Goal: Transaction & Acquisition: Purchase product/service

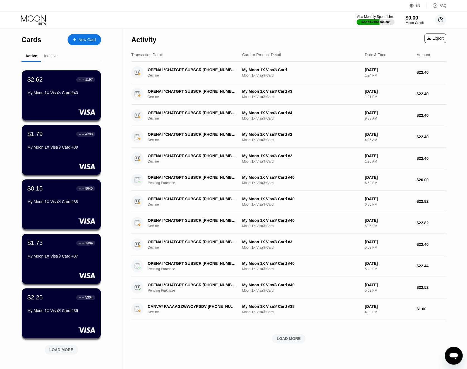
click at [443, 21] on circle at bounding box center [440, 19] width 11 height 11
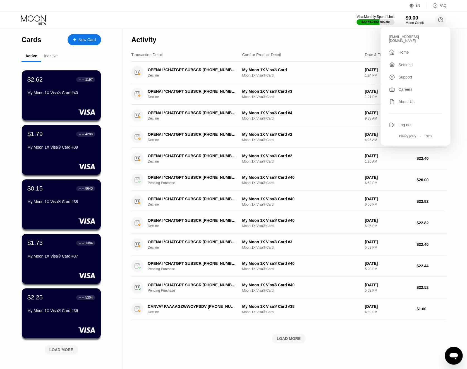
click at [413, 122] on div "Log out" at bounding box center [415, 125] width 53 height 6
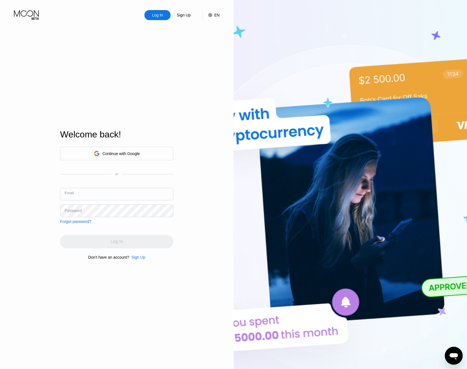
click at [86, 194] on input "text" at bounding box center [116, 193] width 113 height 13
paste input "v-30.06@inbox.lv"
type input "v-30.06@inbox.lv"
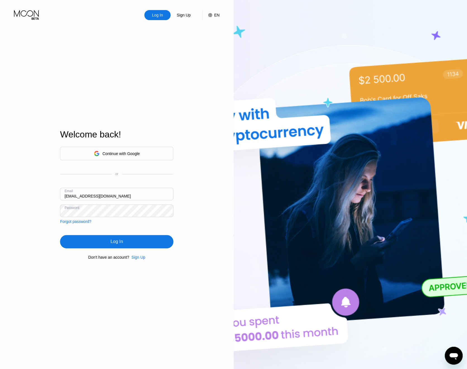
click at [129, 238] on div "Log In" at bounding box center [116, 241] width 113 height 13
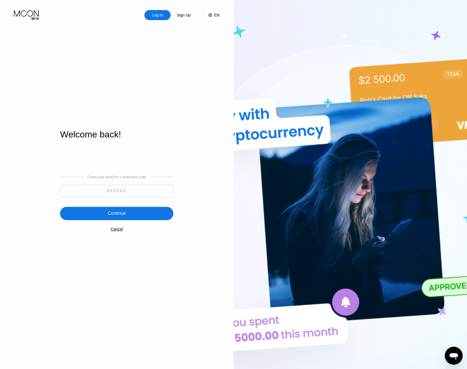
click at [90, 195] on input at bounding box center [116, 190] width 113 height 13
type input "442959"
click at [132, 214] on div "Continue" at bounding box center [116, 212] width 113 height 13
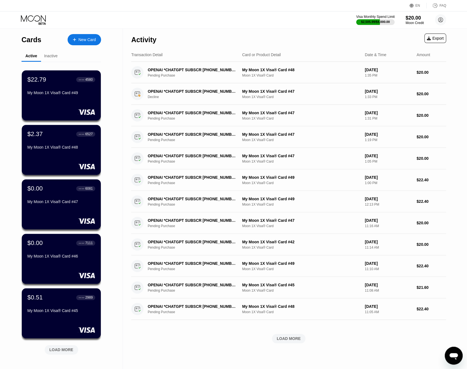
click at [376, 22] on div "$2,505.99 / $4,000.00" at bounding box center [375, 21] width 29 height 3
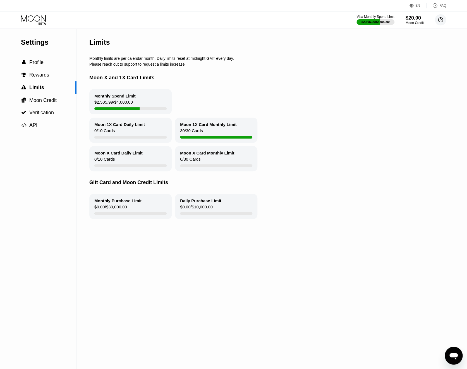
click at [442, 21] on icon at bounding box center [440, 20] width 5 height 5
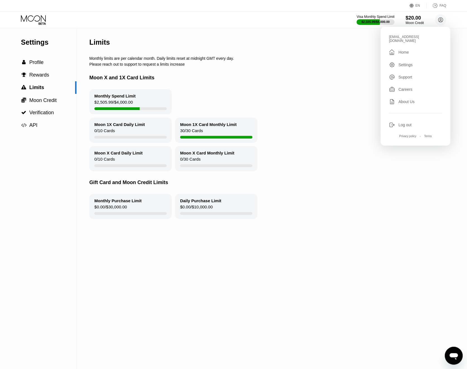
click at [402, 123] on div "Log out" at bounding box center [404, 124] width 13 height 4
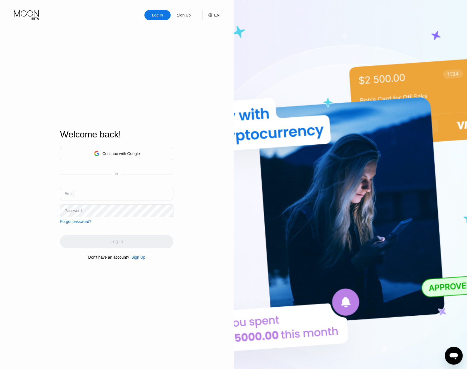
click at [121, 190] on input "text" at bounding box center [116, 193] width 113 height 13
paste input "[EMAIL_ADDRESS][DOMAIN_NAME]"
paste input "8v6k9Y2xWWHTD6j*"
drag, startPoint x: 100, startPoint y: 197, endPoint x: 177, endPoint y: 195, distance: 76.5
click at [173, 195] on input "kot-27.06@inbox.lv8v6k9Y2xWWHTD6j*" at bounding box center [116, 193] width 113 height 13
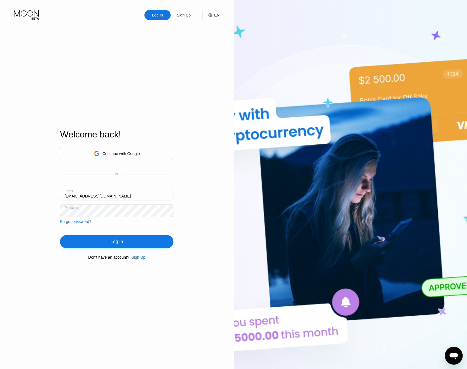
type input "[EMAIL_ADDRESS][DOMAIN_NAME]"
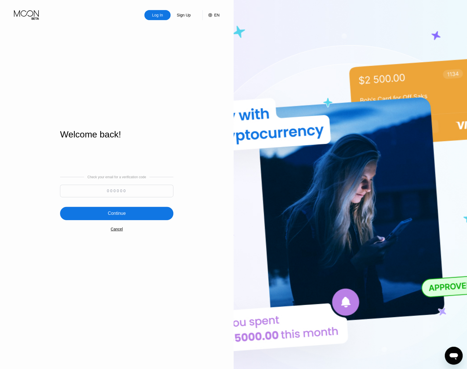
click at [123, 193] on input at bounding box center [116, 190] width 113 height 13
type input "124357"
click at [116, 214] on div "Continue" at bounding box center [117, 213] width 18 height 6
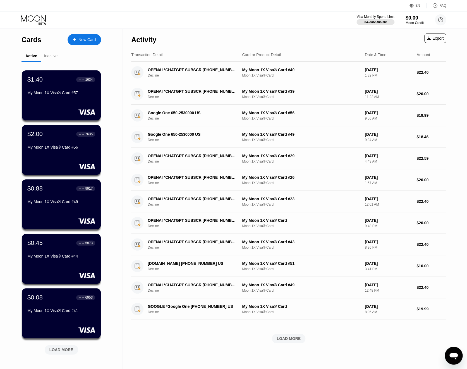
click at [383, 25] on div "Visa Monthly Spend Limit $3.09 / $4,000.00 $0.00 Moon Credit kot-27.06@inbox.lv…" at bounding box center [401, 19] width 90 height 11
click at [379, 20] on div "$3.09 / $4,000.00" at bounding box center [375, 21] width 23 height 3
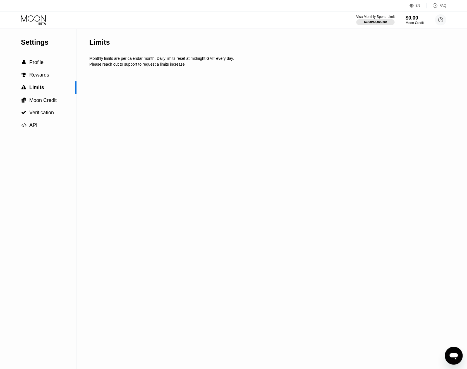
click at [375, 21] on div "$3.09 / $4,000.00" at bounding box center [375, 21] width 23 height 3
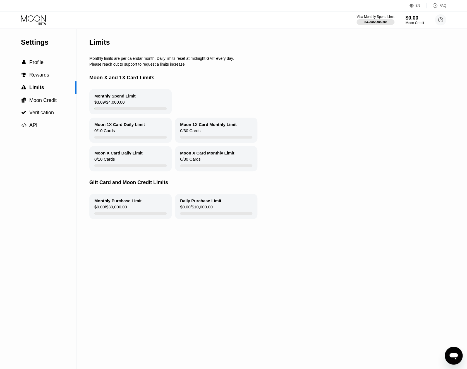
click at [416, 23] on div "Moon Credit" at bounding box center [414, 23] width 19 height 4
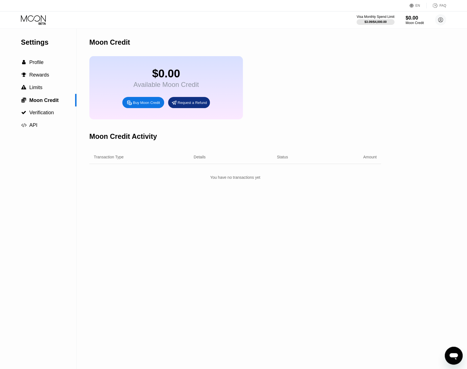
click at [152, 108] on div "Buy Moon Credit" at bounding box center [143, 102] width 42 height 11
type input "0"
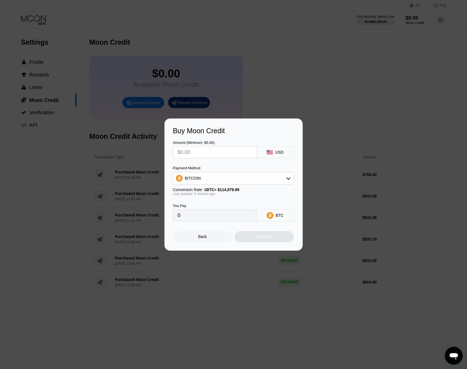
click at [195, 153] on input "text" at bounding box center [214, 151] width 74 height 11
type input "$9"
type input "0.00007839"
type input "$95"
type input "0.00082744"
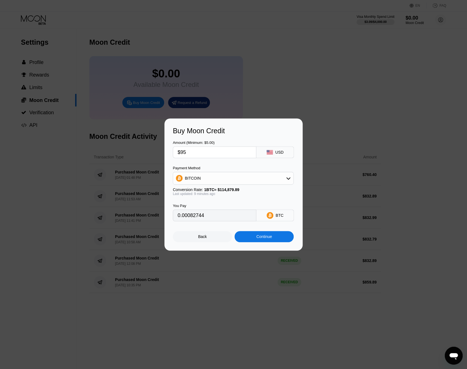
type input "$956"
type input "0.00832657"
type input "$956.3"
type input "0.00832918"
type input "$956.36"
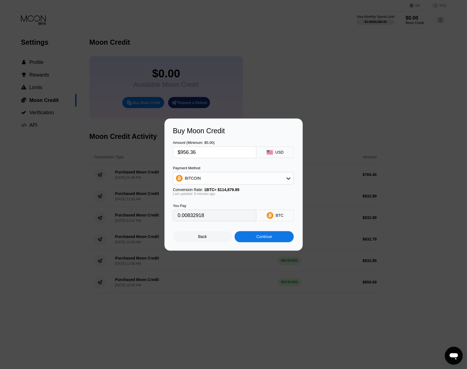
type input "0.00832970"
type input "$956.36"
click at [233, 181] on div "BITCOIN" at bounding box center [233, 177] width 120 height 11
click at [222, 203] on div "USDT on TRON" at bounding box center [236, 205] width 105 height 4
type input "966.02"
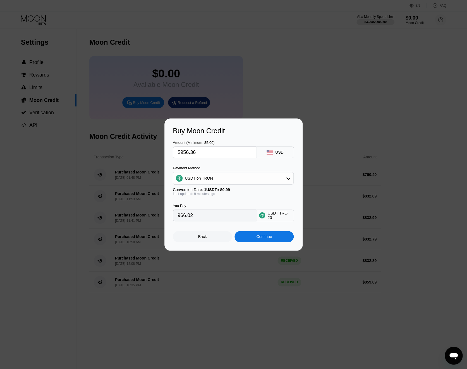
click at [265, 239] on div "Continue" at bounding box center [264, 236] width 16 height 4
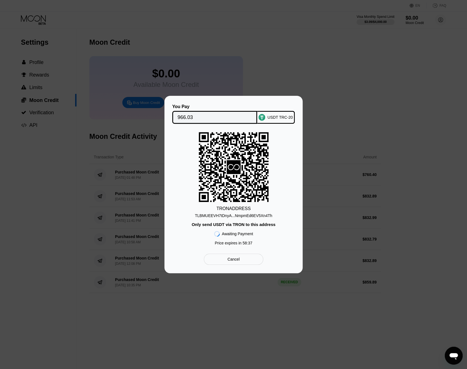
click at [215, 116] on input "966.03" at bounding box center [214, 117] width 74 height 11
click at [230, 258] on div "Cancel" at bounding box center [233, 258] width 12 height 5
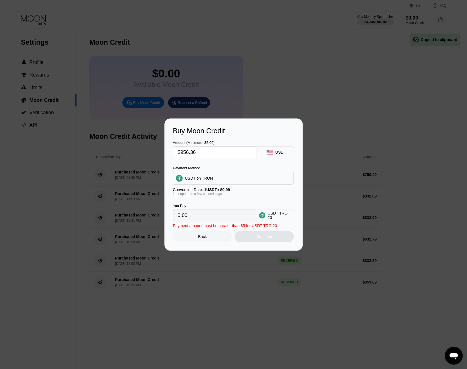
type input "966.02"
drag, startPoint x: 227, startPoint y: 155, endPoint x: 181, endPoint y: 155, distance: 45.5
click at [181, 155] on input "$956.36" at bounding box center [214, 151] width 74 height 11
type input "$8"
type input "8.08"
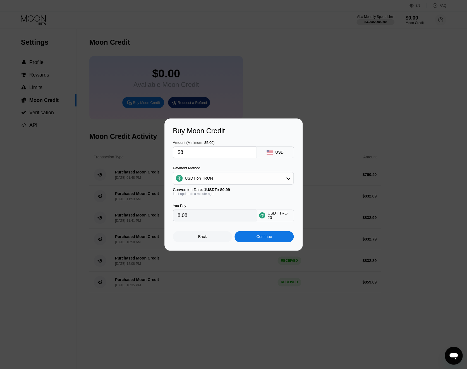
type input "$86"
type input "86.87"
type input "$864"
type input "872.73"
type input "$864.9"
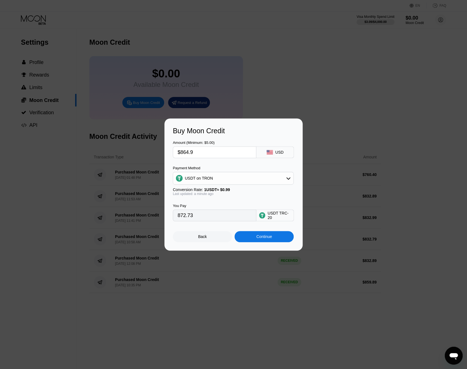
type input "873.64"
type input "$864.9"
click at [263, 237] on div "Continue" at bounding box center [264, 236] width 16 height 4
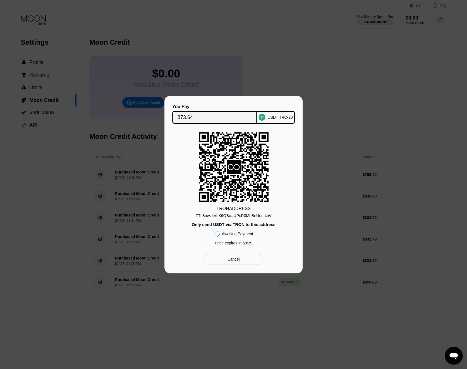
click at [247, 219] on div "TRON ADDRESS TTb8nwzkVLK9QBe...4PcR3MbBnUem4hV Only send USDT via TRON to this …" at bounding box center [233, 190] width 121 height 116
click at [246, 216] on div "TTb8nwzkVLK9QBe...4PcR3MbBnUem4hV" at bounding box center [234, 215] width 76 height 4
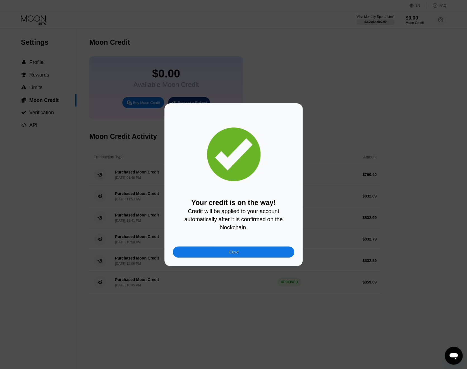
click at [287, 251] on div "Close" at bounding box center [233, 251] width 121 height 11
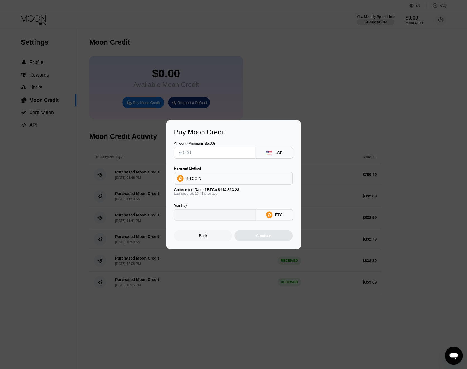
type input "0"
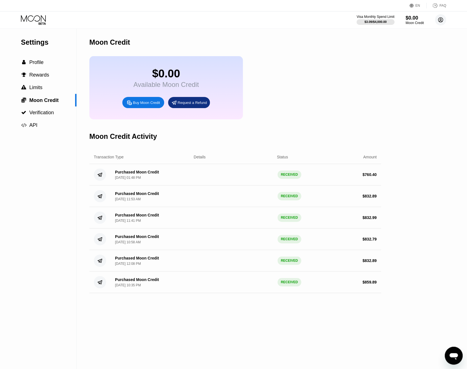
click at [443, 17] on circle at bounding box center [440, 19] width 11 height 11
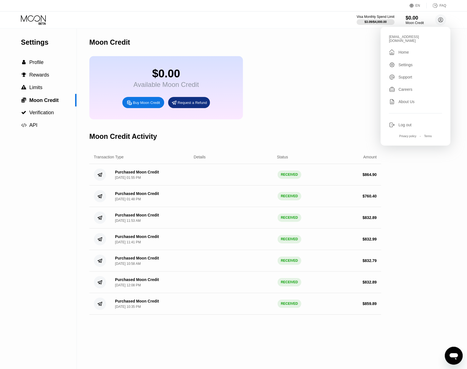
click at [415, 36] on div "[EMAIL_ADDRESS][DOMAIN_NAME]" at bounding box center [415, 39] width 53 height 8
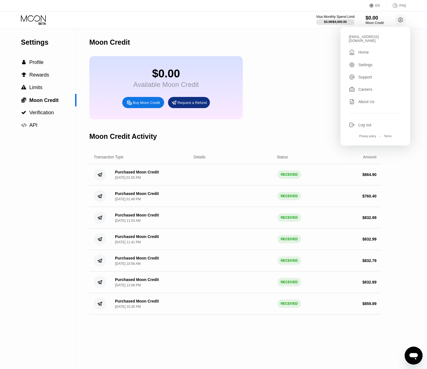
click at [332, 23] on div "$3.09 / $4,000.00" at bounding box center [335, 21] width 23 height 3
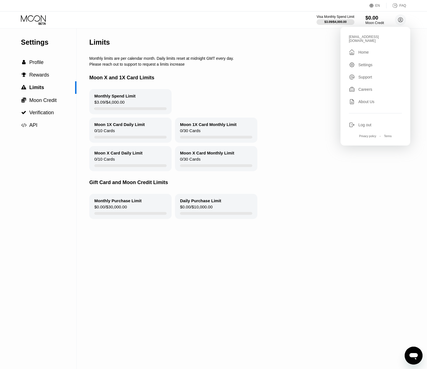
click at [369, 19] on div "$0.00" at bounding box center [374, 18] width 19 height 6
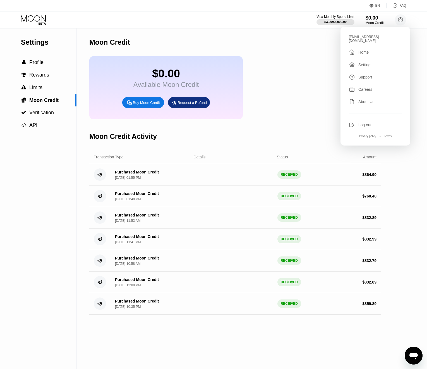
click at [27, 21] on icon at bounding box center [34, 20] width 26 height 10
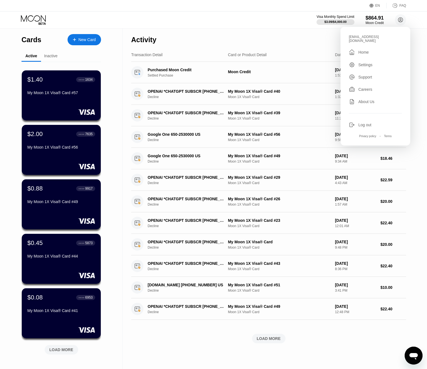
click at [89, 37] on div "New Card" at bounding box center [84, 39] width 33 height 11
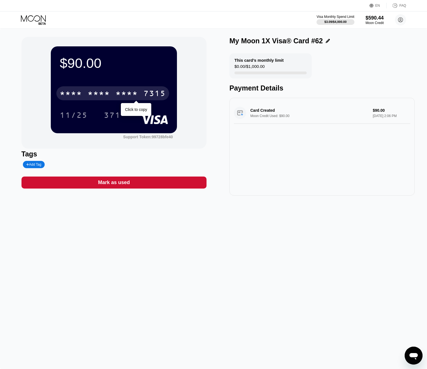
click at [95, 92] on div "* * * *" at bounding box center [99, 94] width 22 height 9
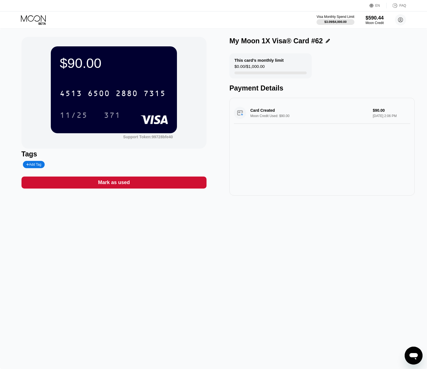
click at [39, 20] on icon at bounding box center [33, 18] width 25 height 6
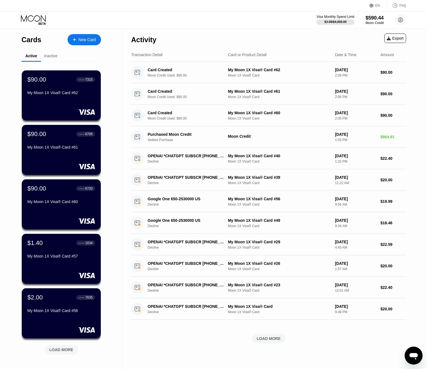
click at [83, 37] on div "New Card" at bounding box center [86, 39] width 17 height 5
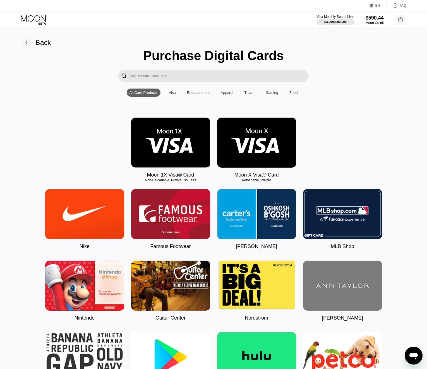
click at [175, 134] on img at bounding box center [170, 142] width 79 height 50
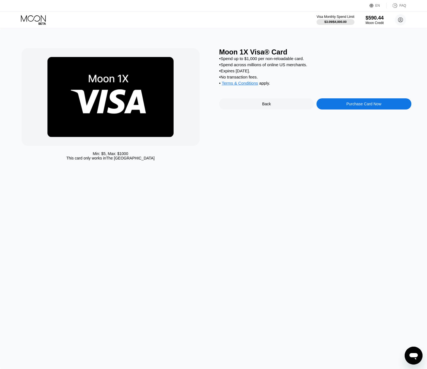
click at [350, 95] on div "Moon 1X Visa® Card • Spend up to $1,000 per non-reloadable card. • Spend across…" at bounding box center [315, 105] width 192 height 115
click at [350, 104] on div "Purchase Card Now" at bounding box center [363, 103] width 95 height 11
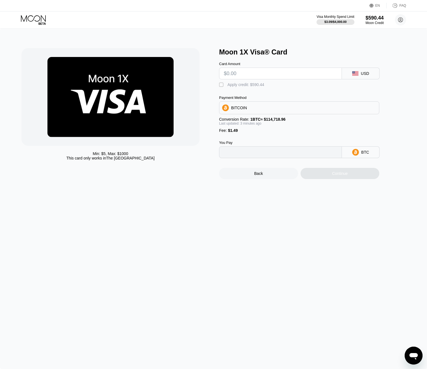
type input "0"
click at [273, 73] on input "text" at bounding box center [280, 73] width 113 height 11
type input "$90"
type input "0.00079752"
type input "$90"
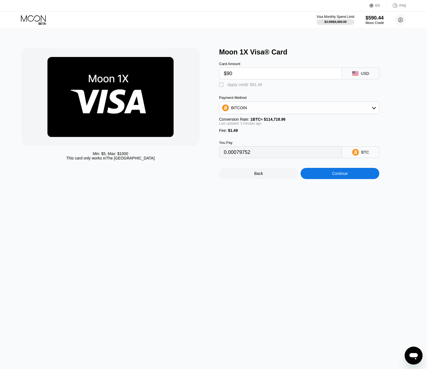
click at [240, 86] on div "Apply credit: $91.49" at bounding box center [244, 84] width 35 height 4
type input "0"
click at [347, 178] on div "Continue" at bounding box center [339, 173] width 79 height 11
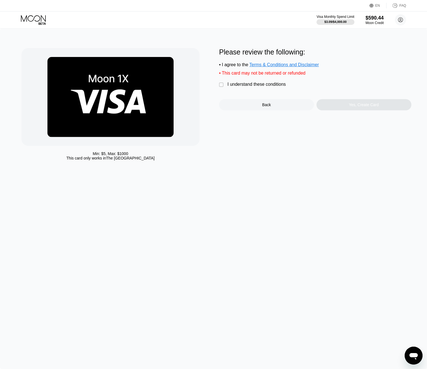
click at [223, 86] on div "" at bounding box center [222, 85] width 6 height 6
click at [374, 103] on div "Yes, Create Card" at bounding box center [363, 104] width 95 height 11
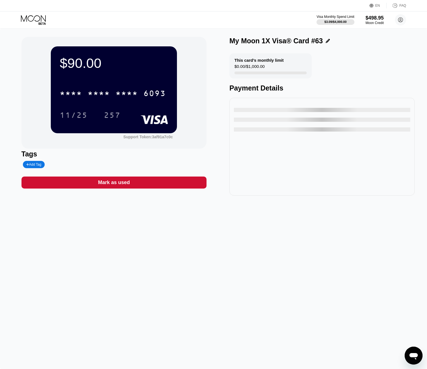
click at [93, 98] on div "* * * *" at bounding box center [99, 94] width 22 height 9
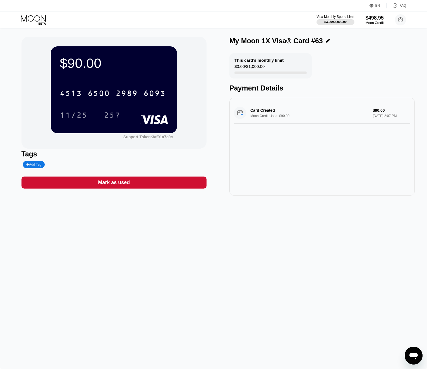
click at [44, 27] on div "Visa Monthly Spend Limit $3.09 / $4,000.00 $498.95 Moon Credit kot-27.06@inbox.…" at bounding box center [213, 19] width 427 height 17
click at [41, 23] on icon at bounding box center [42, 23] width 7 height 2
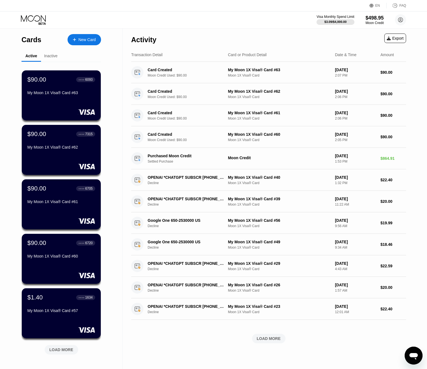
click at [86, 39] on div "New Card" at bounding box center [86, 39] width 17 height 5
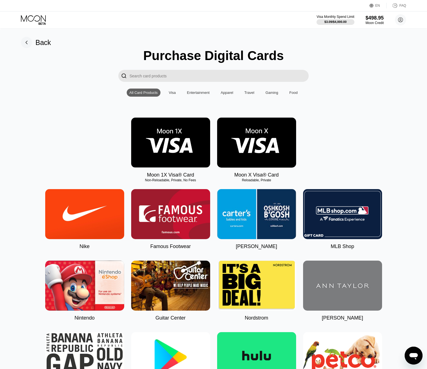
click at [166, 133] on img at bounding box center [170, 142] width 79 height 50
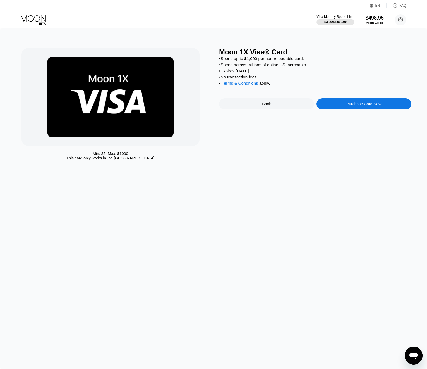
click at [341, 109] on div "Purchase Card Now" at bounding box center [363, 103] width 95 height 11
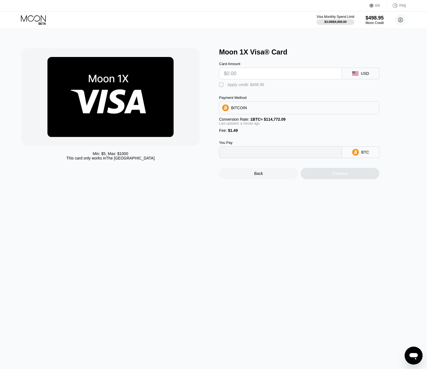
type input "0"
click at [295, 79] on input "text" at bounding box center [280, 73] width 113 height 11
type input "$90"
type input "0.00079715"
type input "$90"
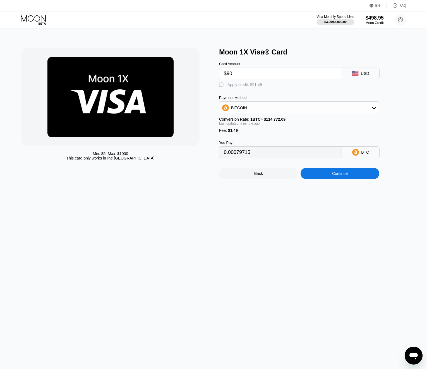
click at [234, 84] on div "Apply credit: $91.49" at bounding box center [244, 84] width 35 height 4
type input "0"
click at [334, 174] on div "Continue" at bounding box center [340, 173] width 16 height 4
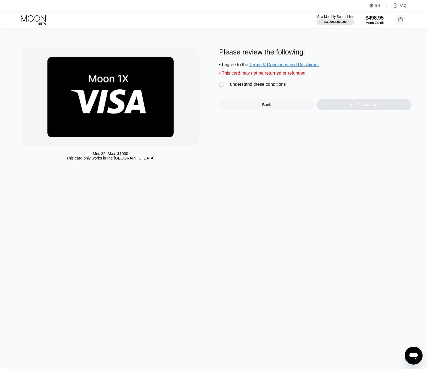
click at [221, 84] on div "" at bounding box center [222, 85] width 6 height 6
click at [340, 107] on div "Yes, Create Card" at bounding box center [363, 104] width 95 height 11
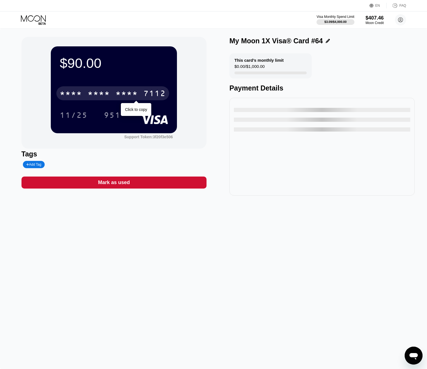
click at [107, 94] on div "* * * *" at bounding box center [99, 94] width 22 height 9
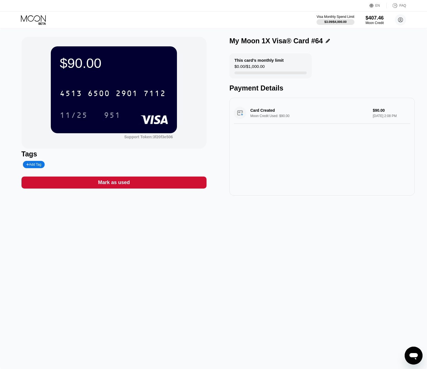
click at [40, 21] on icon at bounding box center [34, 20] width 26 height 10
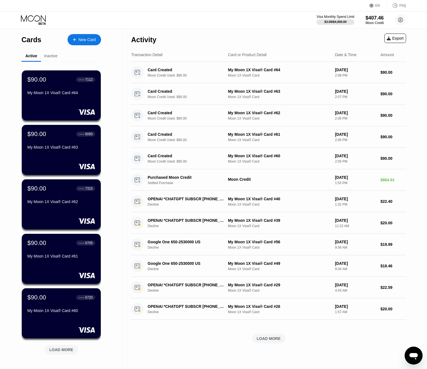
click at [93, 44] on div "New Card" at bounding box center [84, 39] width 33 height 11
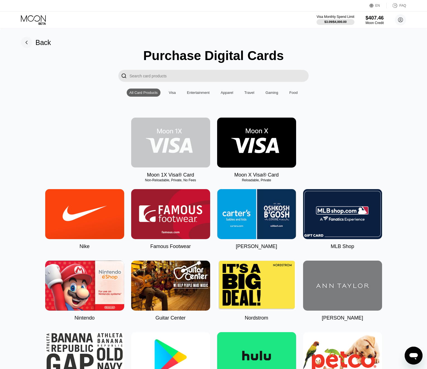
click at [187, 136] on img at bounding box center [170, 142] width 79 height 50
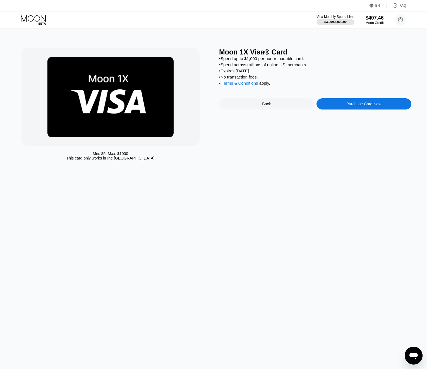
click at [335, 114] on div "Moon 1X Visa® Card • Spend up to $1,000 per non-reloadable card. • Spend across…" at bounding box center [315, 105] width 192 height 115
click at [335, 105] on div "Purchase Card Now" at bounding box center [363, 103] width 95 height 11
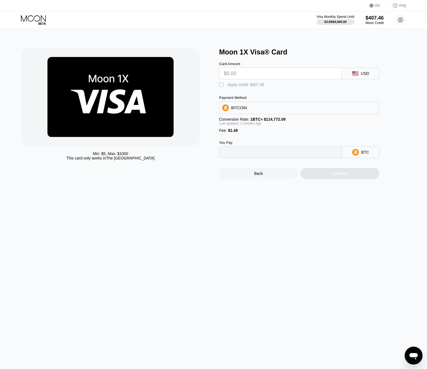
type input "0"
click at [306, 79] on input "text" at bounding box center [280, 73] width 113 height 11
type input "$80"
type input "0.00071002"
type input "$80"
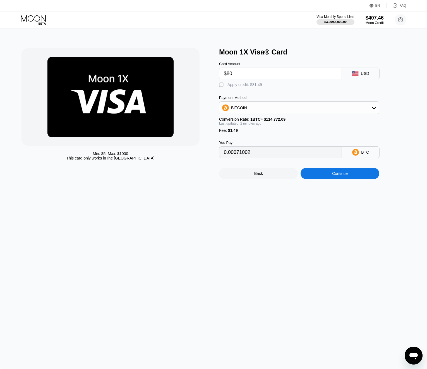
click at [246, 83] on div " Apply credit: $81.49" at bounding box center [308, 83] width 179 height 8
click at [249, 88] on div " Apply credit: $81.49" at bounding box center [242, 85] width 46 height 6
type input "0"
click at [332, 178] on div "Continue" at bounding box center [339, 173] width 79 height 11
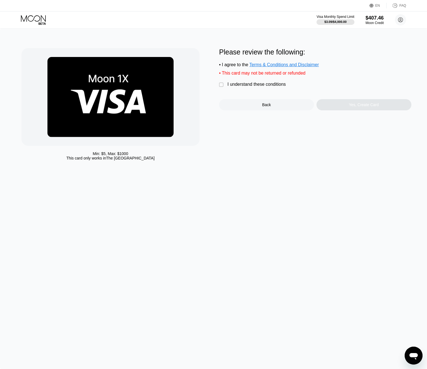
click at [230, 87] on div "I understand these conditions" at bounding box center [256, 84] width 58 height 5
click at [344, 107] on div "Yes, Create Card" at bounding box center [363, 104] width 95 height 11
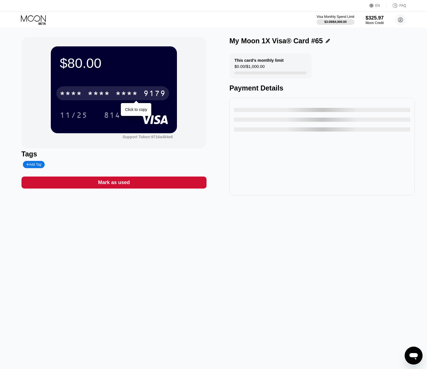
click at [115, 87] on div "* * * * * * * * * * * * 9179" at bounding box center [112, 93] width 113 height 14
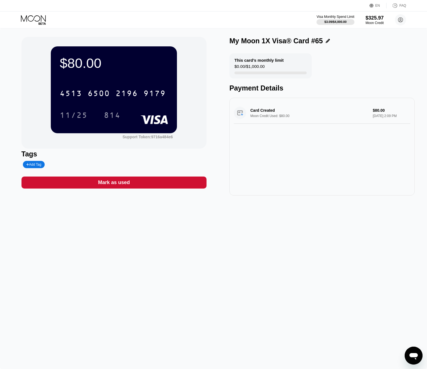
click at [41, 19] on icon at bounding box center [33, 18] width 25 height 6
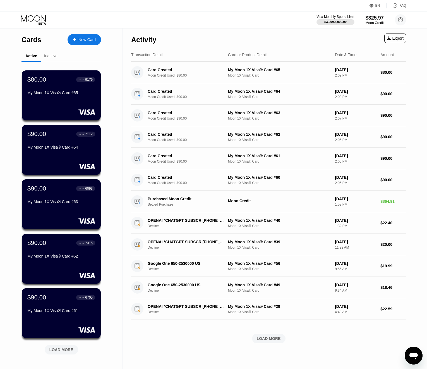
click at [92, 42] on div "New Card" at bounding box center [84, 39] width 33 height 11
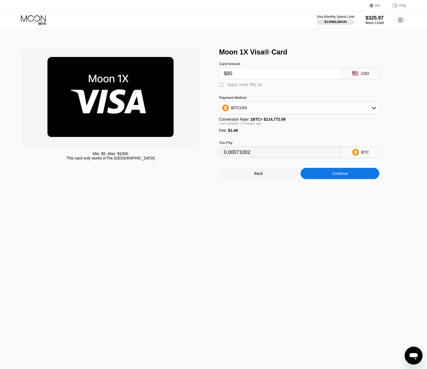
type input "$80"
click at [230, 88] on div "Card Amount $80 USD  Apply credit: $81.49 Payment Method BITCOIN Conversion Ra…" at bounding box center [308, 107] width 179 height 102
click at [235, 83] on div "Apply credit: $81.49" at bounding box center [244, 84] width 35 height 4
type input "0"
click at [319, 169] on div "Back Continue" at bounding box center [308, 168] width 179 height 21
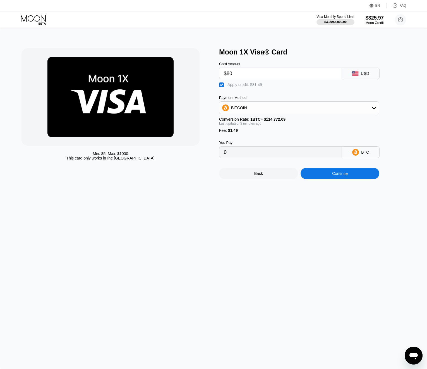
click at [319, 174] on div "Continue" at bounding box center [339, 173] width 79 height 11
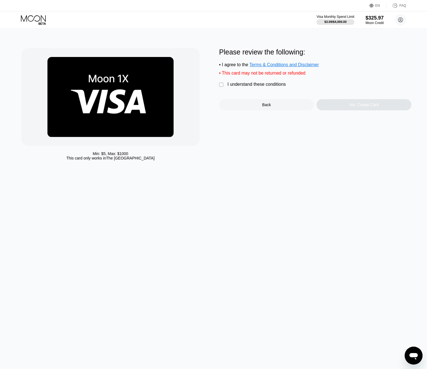
click at [272, 83] on div "I understand these conditions" at bounding box center [256, 84] width 58 height 5
click at [335, 107] on div "Yes, Create Card" at bounding box center [363, 104] width 95 height 11
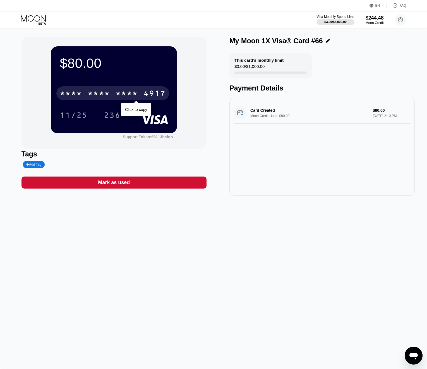
click at [160, 93] on div "4917" at bounding box center [154, 94] width 22 height 9
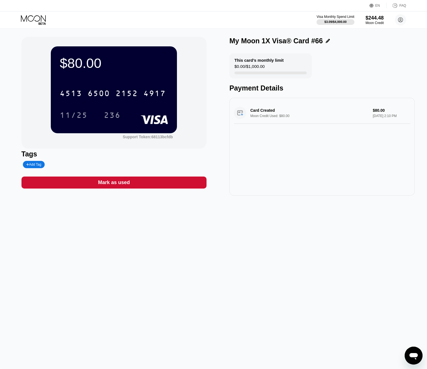
click at [39, 16] on icon at bounding box center [34, 20] width 26 height 10
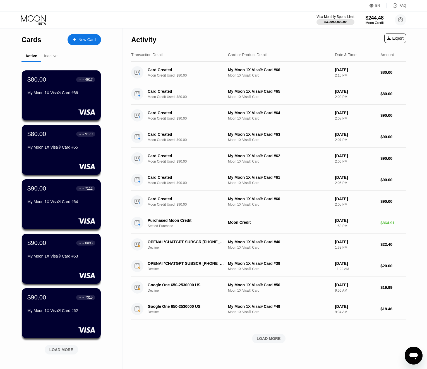
click at [82, 42] on div "New Card" at bounding box center [86, 39] width 17 height 5
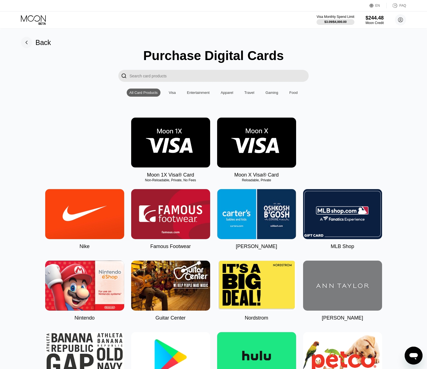
click at [161, 129] on img at bounding box center [170, 142] width 79 height 50
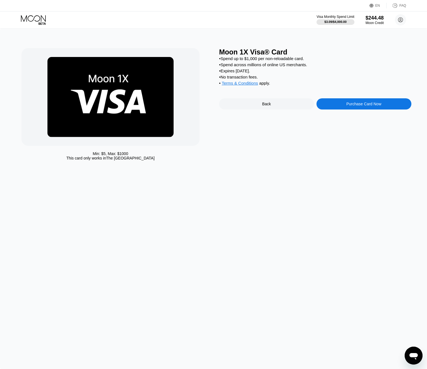
click at [327, 104] on div "Purchase Card Now" at bounding box center [363, 103] width 95 height 11
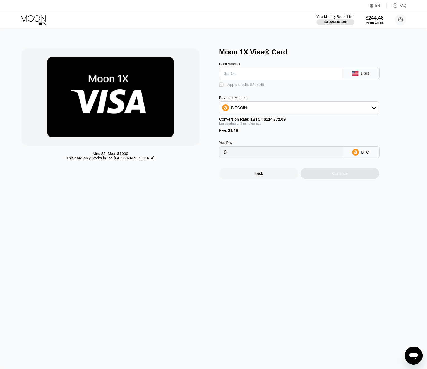
click at [269, 71] on input "text" at bounding box center [280, 73] width 113 height 11
click at [271, 75] on input "text" at bounding box center [280, 73] width 113 height 11
type input "$80"
type input "0.00070982"
type input "$80"
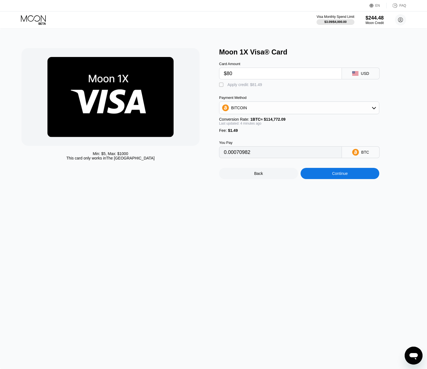
click at [246, 89] on div "Card Amount $80 USD  Apply credit: $81.49 Payment Method BITCOIN Conversion Ra…" at bounding box center [308, 107] width 179 height 102
click at [244, 87] on div "Apply credit: $81.49" at bounding box center [244, 84] width 35 height 4
type input "0"
click at [323, 178] on div "Continue" at bounding box center [339, 173] width 79 height 11
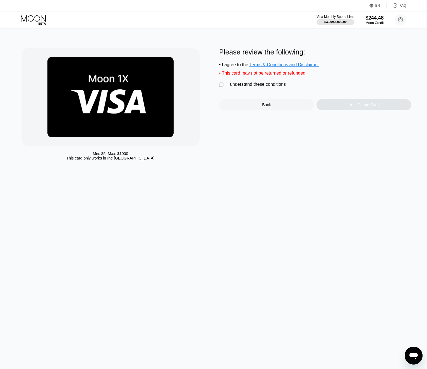
click at [265, 85] on div "I understand these conditions" at bounding box center [256, 84] width 58 height 5
click at [327, 107] on div "Yes, Create Card" at bounding box center [363, 104] width 95 height 11
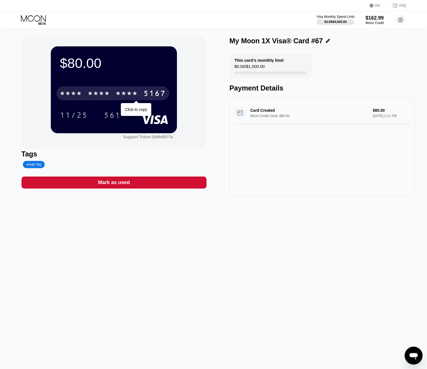
click at [110, 95] on div "* * * *" at bounding box center [99, 94] width 22 height 9
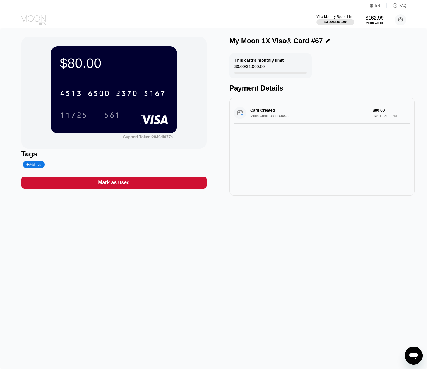
click at [39, 24] on icon at bounding box center [42, 23] width 7 height 2
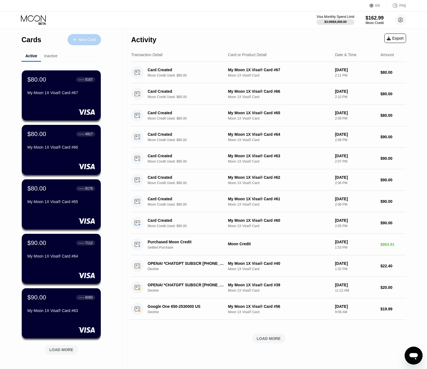
click at [88, 44] on div "New Card" at bounding box center [84, 39] width 33 height 11
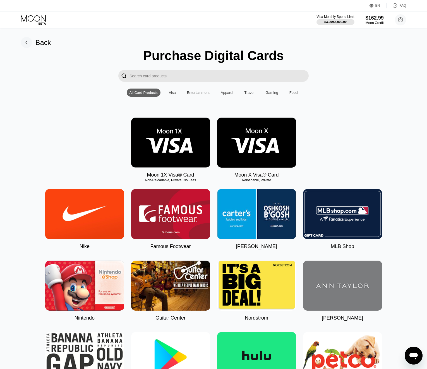
click at [185, 147] on img at bounding box center [170, 142] width 79 height 50
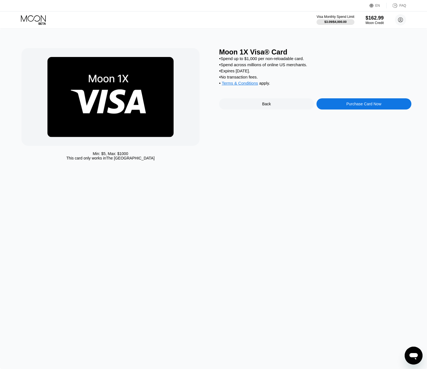
click at [330, 104] on div "Purchase Card Now" at bounding box center [363, 103] width 95 height 11
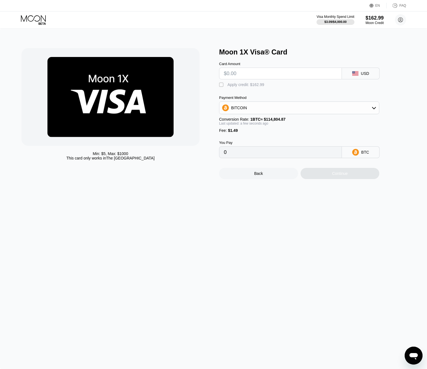
click at [281, 76] on input "text" at bounding box center [280, 73] width 113 height 11
type input "$80"
type input "0.00070982"
type input "$80"
click at [258, 84] on div "Apply credit: $81.49" at bounding box center [244, 84] width 35 height 4
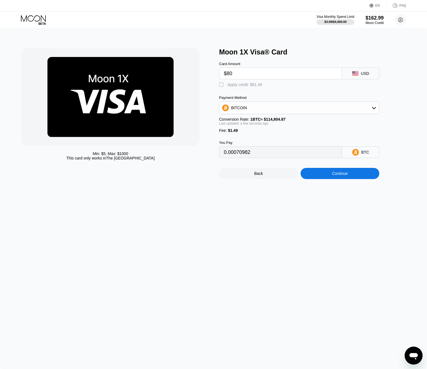
type input "0"
click at [311, 178] on div "Continue" at bounding box center [339, 173] width 79 height 11
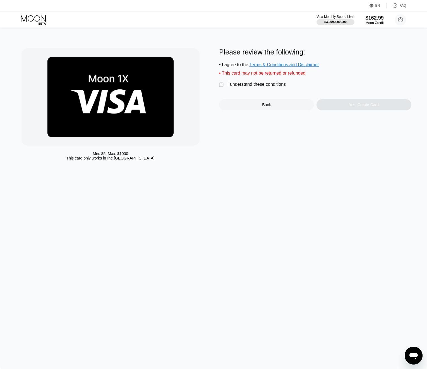
click at [268, 83] on div "I understand these conditions" at bounding box center [256, 84] width 58 height 5
click at [356, 110] on div "Yes, Create Card" at bounding box center [363, 104] width 95 height 11
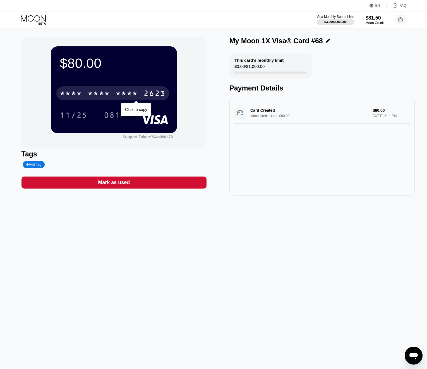
click at [138, 96] on div "* * * *" at bounding box center [127, 94] width 22 height 9
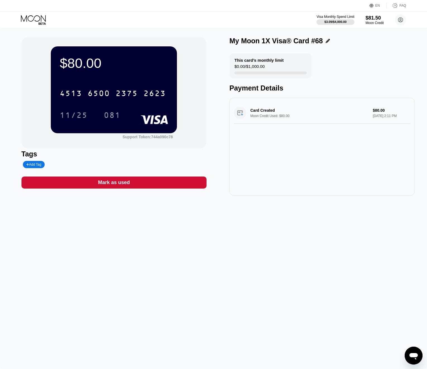
click at [47, 19] on div at bounding box center [38, 20] width 34 height 10
click at [32, 19] on icon at bounding box center [34, 20] width 26 height 10
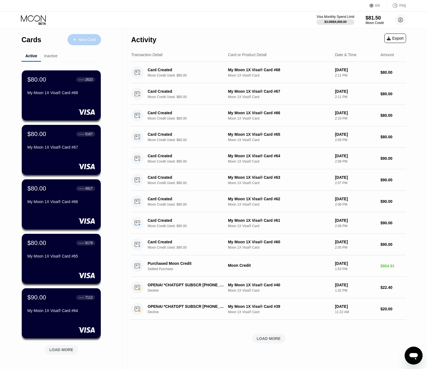
click at [95, 41] on div "New Card" at bounding box center [86, 39] width 17 height 5
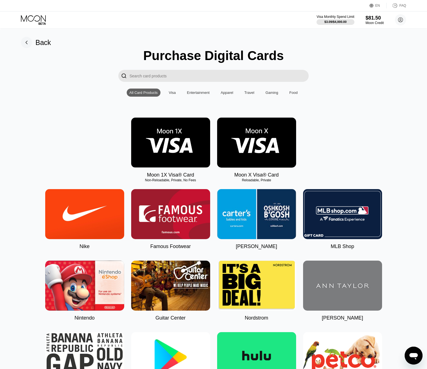
click at [162, 129] on img at bounding box center [170, 142] width 79 height 50
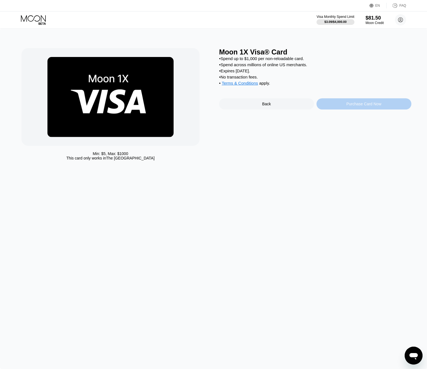
click at [365, 106] on div "Purchase Card Now" at bounding box center [363, 104] width 35 height 4
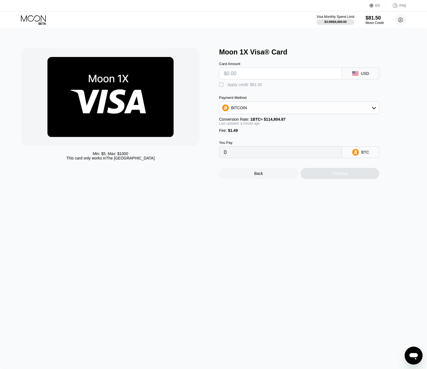
click at [289, 75] on input "text" at bounding box center [280, 73] width 113 height 11
type input "$80"
type input "0.00070982"
type input "$80"
click at [251, 88] on div " Apply credit: $81.49" at bounding box center [242, 85] width 46 height 6
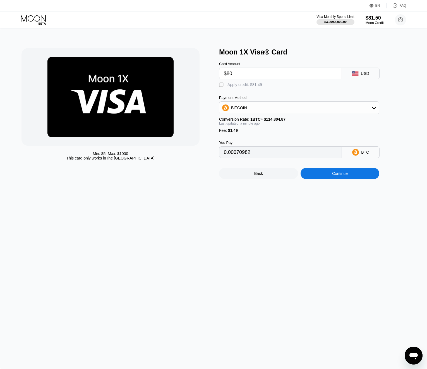
type input "0"
click at [355, 175] on div "Continue" at bounding box center [339, 173] width 79 height 11
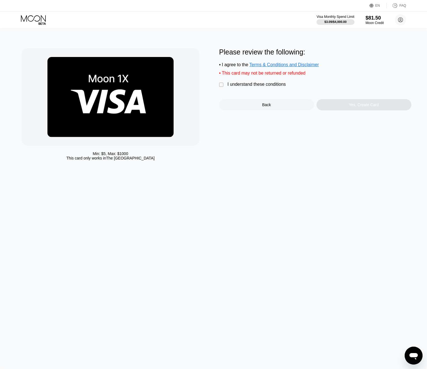
click at [259, 91] on div "Please review the following: • I agree to the Terms & Conditions and Disclaimer…" at bounding box center [315, 79] width 192 height 62
click at [259, 90] on div "Please review the following: • I agree to the Terms & Conditions and Disclaimer…" at bounding box center [315, 79] width 192 height 62
click at [278, 85] on div "I understand these conditions" at bounding box center [256, 84] width 58 height 5
click at [333, 106] on div "Yes, Create Card" at bounding box center [363, 104] width 95 height 11
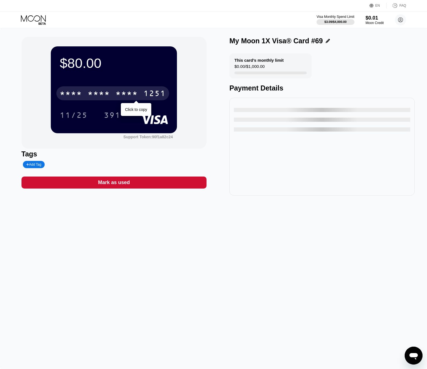
click at [99, 98] on div "* * * *" at bounding box center [99, 94] width 22 height 9
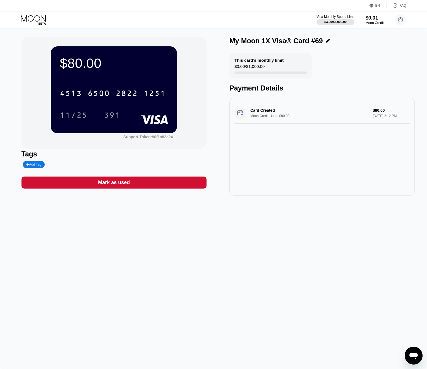
click at [38, 23] on icon at bounding box center [34, 20] width 26 height 10
